Goal: Task Accomplishment & Management: Use online tool/utility

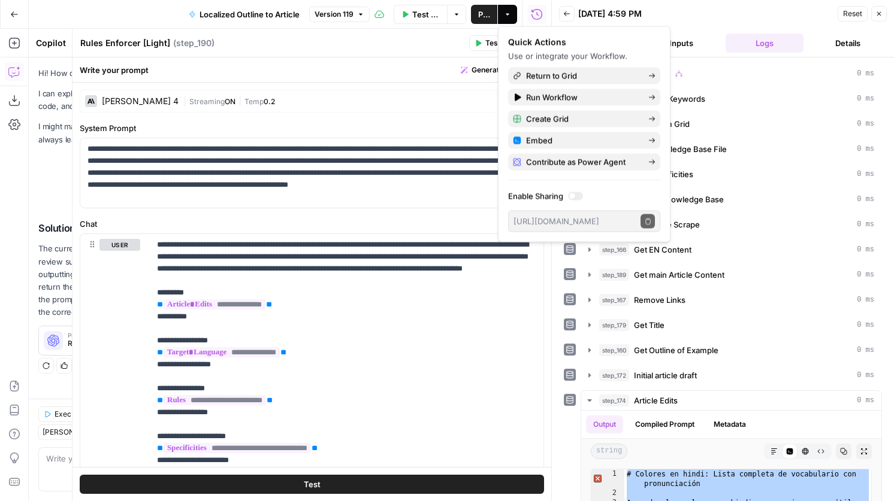
scroll to position [541, 0]
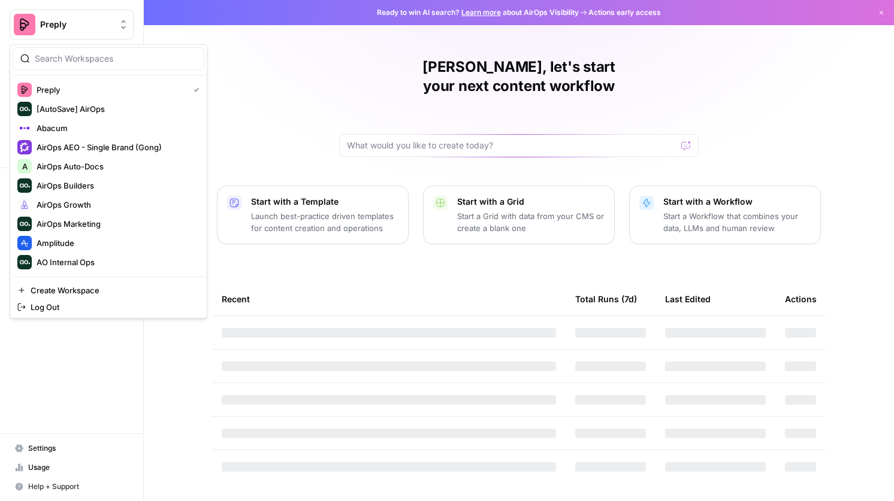
click at [68, 25] on span "Preply" at bounding box center [76, 25] width 72 height 12
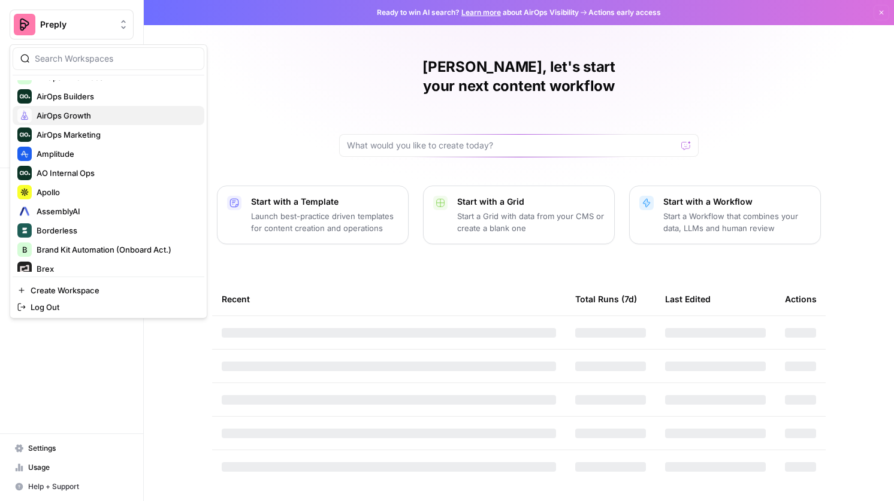
scroll to position [98, 0]
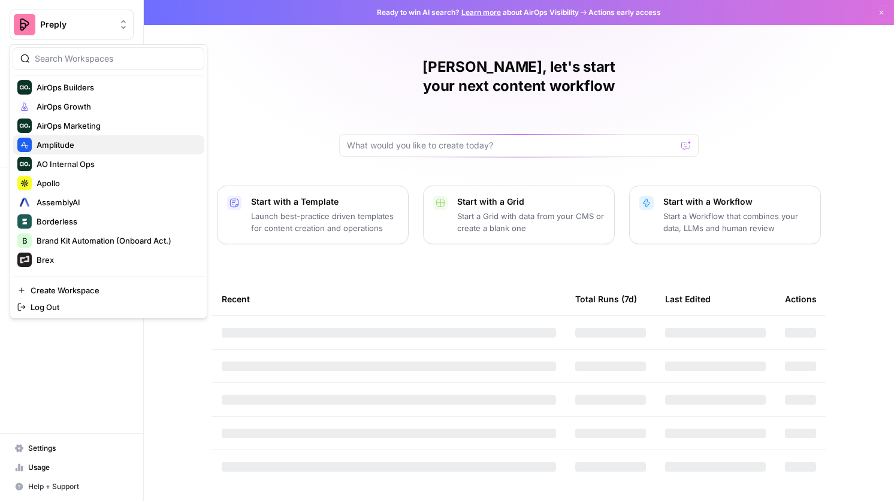
click at [92, 149] on span "Amplitude" at bounding box center [116, 145] width 158 height 12
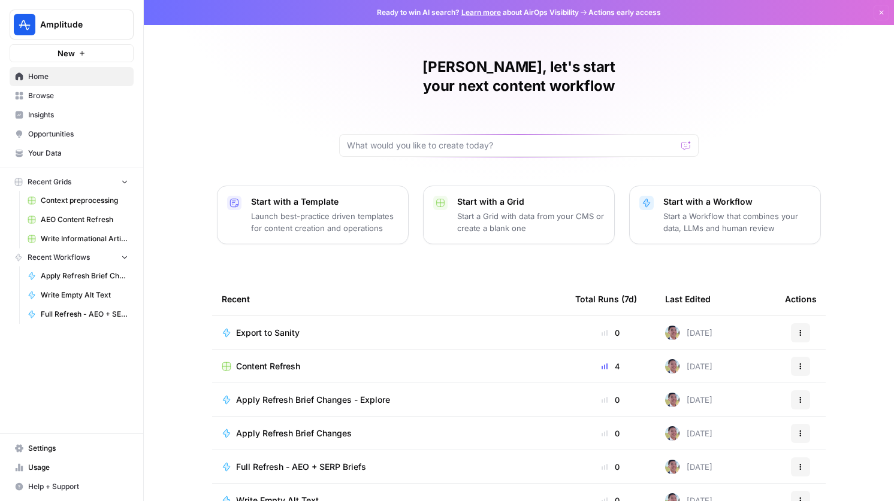
click at [71, 101] on link "Browse" at bounding box center [72, 95] width 124 height 19
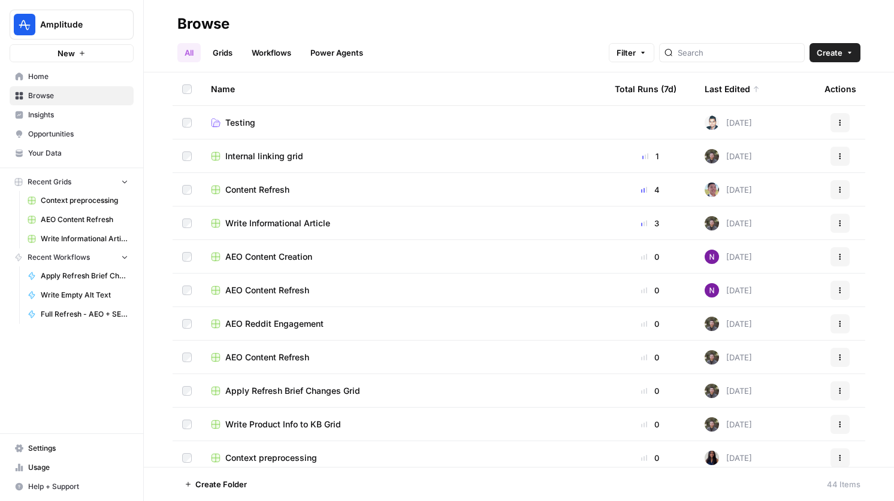
click at [266, 194] on span "Content Refresh" at bounding box center [257, 190] width 64 height 12
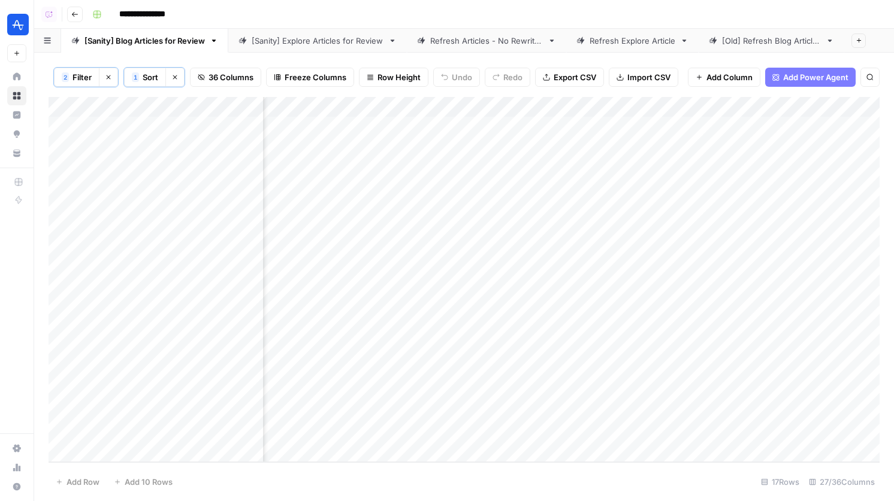
scroll to position [0, 2991]
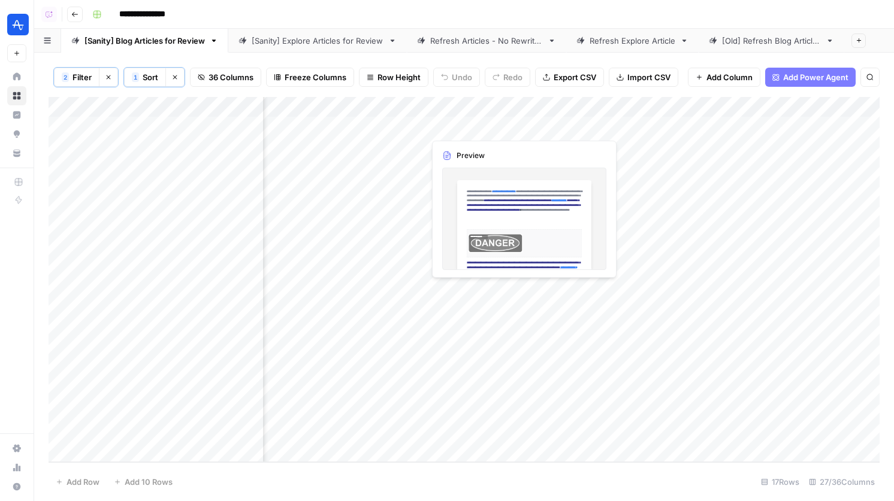
click at [522, 126] on div "Add Column" at bounding box center [464, 279] width 831 height 365
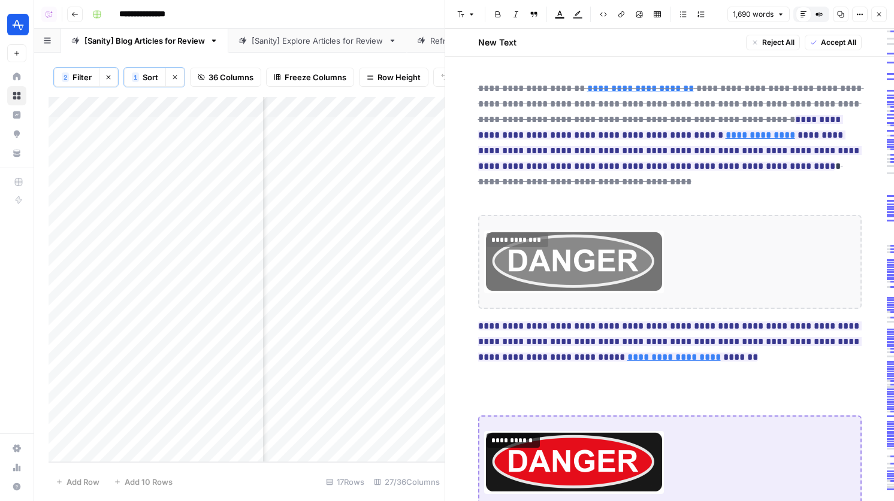
click at [883, 13] on button "Close" at bounding box center [879, 15] width 16 height 16
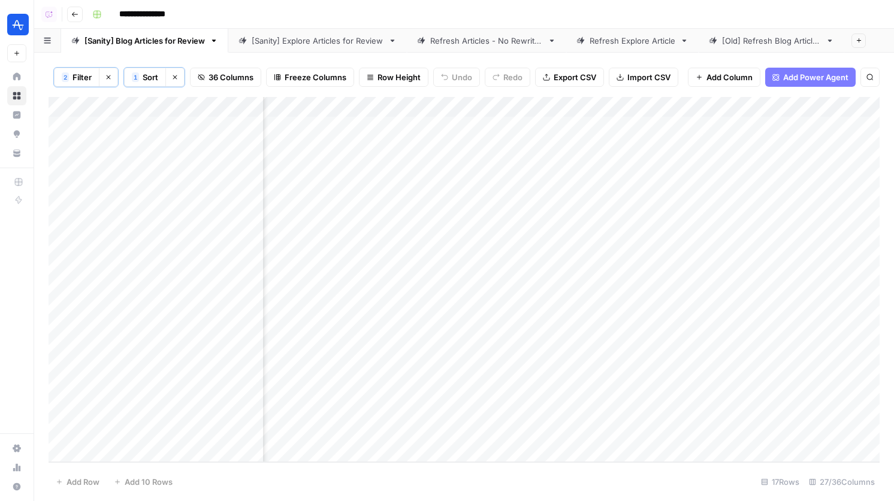
scroll to position [0, 2689]
click at [824, 46] on div "[Sanity] Blog Articles for Review [Sanity] Explore Articles for Review Refresh …" at bounding box center [464, 41] width 860 height 24
